Goal: Find specific page/section: Find specific page/section

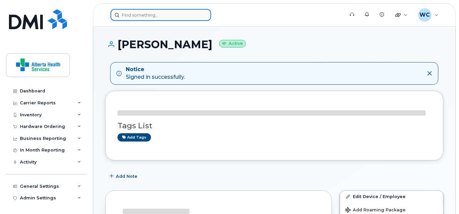
click at [158, 13] on input at bounding box center [161, 15] width 101 height 12
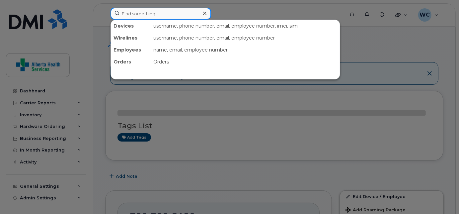
paste input "[PERSON_NAME]"
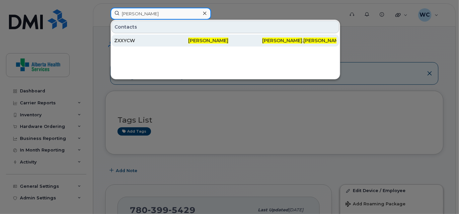
type input "[PERSON_NAME]"
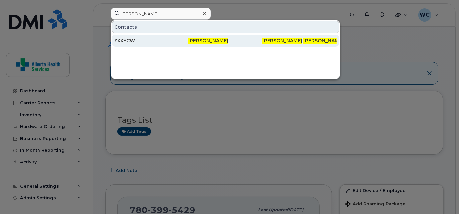
click at [244, 40] on div "[PERSON_NAME]" at bounding box center [225, 40] width 74 height 7
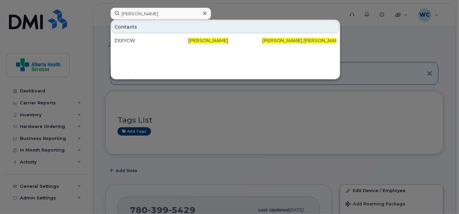
click at [206, 16] on icon at bounding box center [204, 13] width 3 height 5
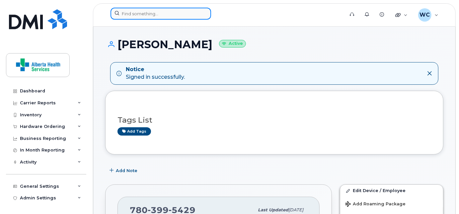
click at [169, 12] on input at bounding box center [161, 14] width 101 height 12
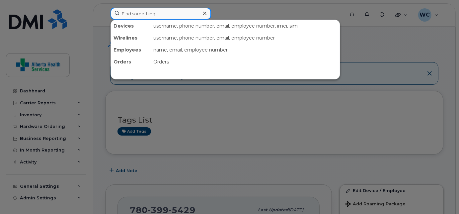
paste input "4036293670"
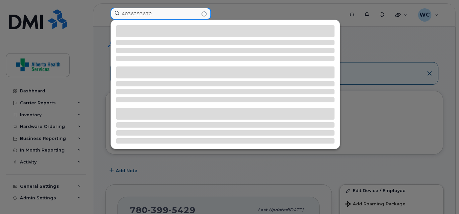
type input "4036293670"
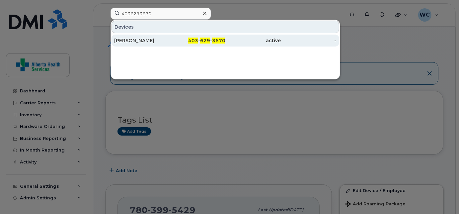
click at [198, 39] on span "403" at bounding box center [193, 41] width 10 height 6
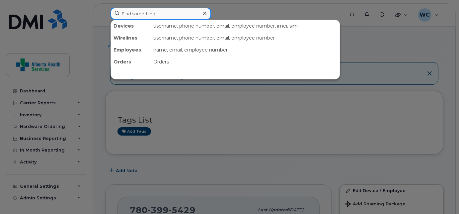
click at [159, 12] on input at bounding box center [161, 14] width 101 height 12
paste input "403-783-9816"
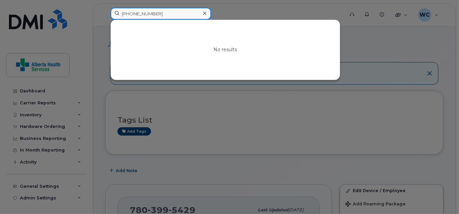
type input "403-783-9816"
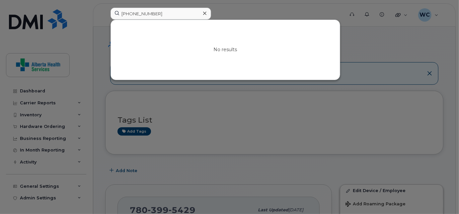
click at [205, 14] on icon at bounding box center [204, 13] width 3 height 5
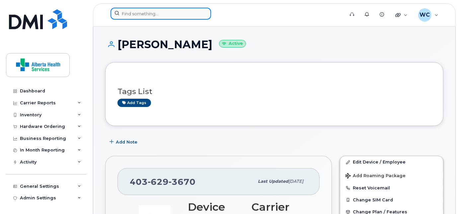
click at [178, 10] on input at bounding box center [161, 14] width 101 height 12
paste input "7807005086."
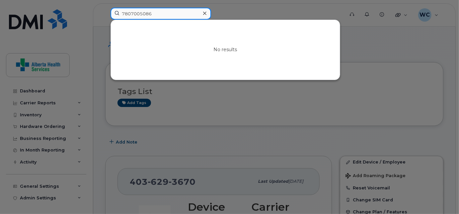
type input "7807005086"
